Goal: Information Seeking & Learning: Learn about a topic

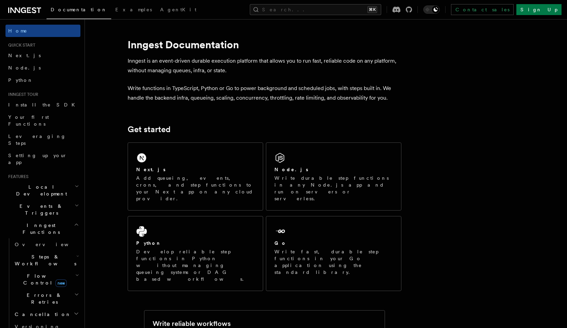
click at [31, 11] on icon at bounding box center [24, 10] width 33 height 8
click at [377, 11] on kbd "⌘K" at bounding box center [372, 9] width 10 height 7
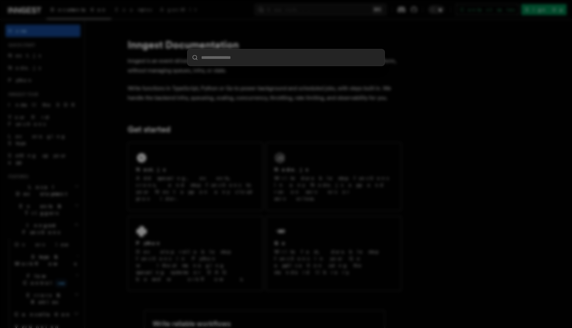
click at [247, 57] on input "search" at bounding box center [285, 57] width 197 height 16
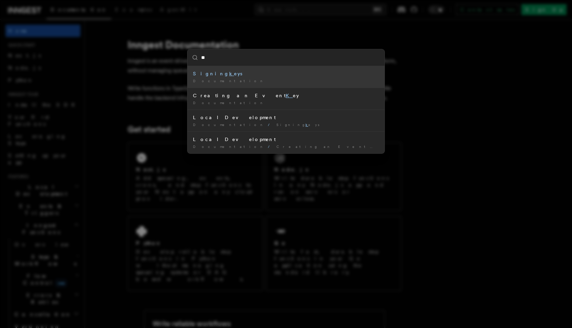
type input "*"
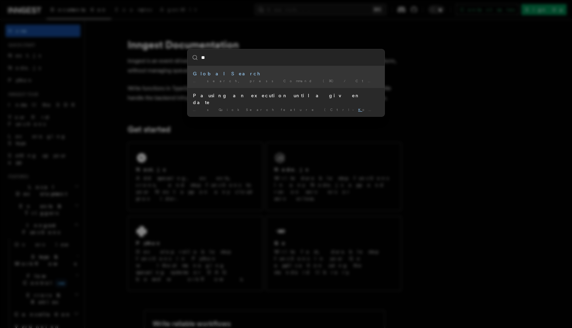
type input "*"
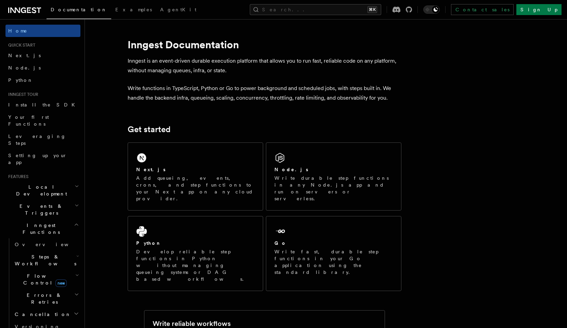
click at [144, 45] on h1 "Inngest Documentation" at bounding box center [265, 44] width 274 height 12
click at [138, 46] on h1 "Inngest Documentation" at bounding box center [265, 44] width 274 height 12
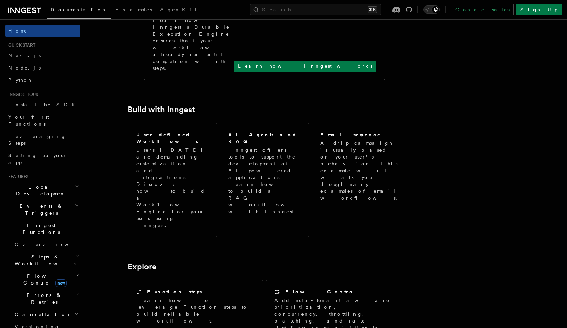
click at [186, 128] on article "Inngest Documentation Inngest is an event-driven durable execution platform tha…" at bounding box center [308, 227] width 424 height 1021
